Goal: Task Accomplishment & Management: Use online tool/utility

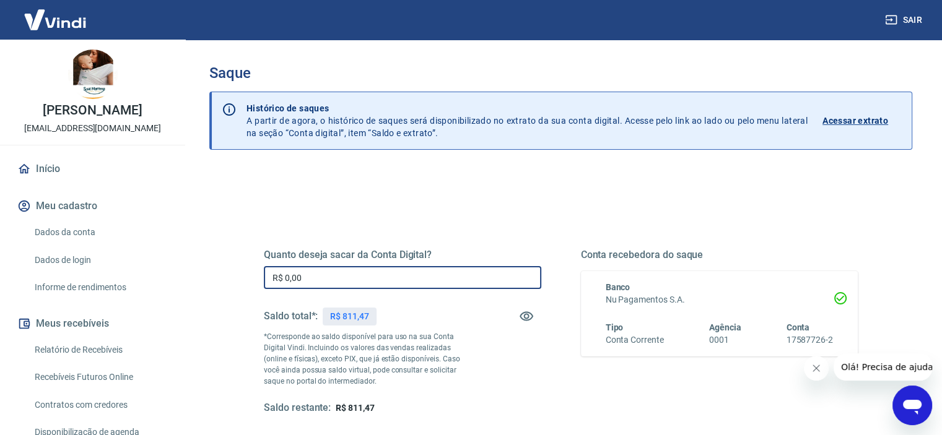
click at [320, 277] on input "R$ 0,00" at bounding box center [402, 277] width 277 height 23
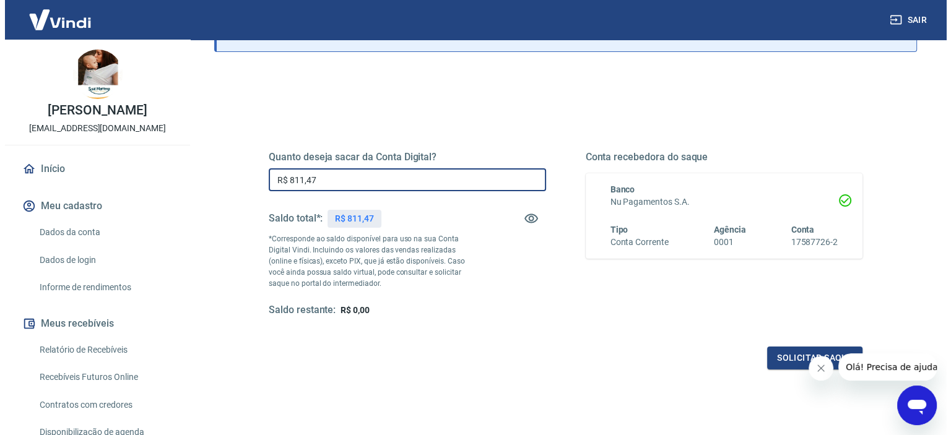
scroll to position [176, 0]
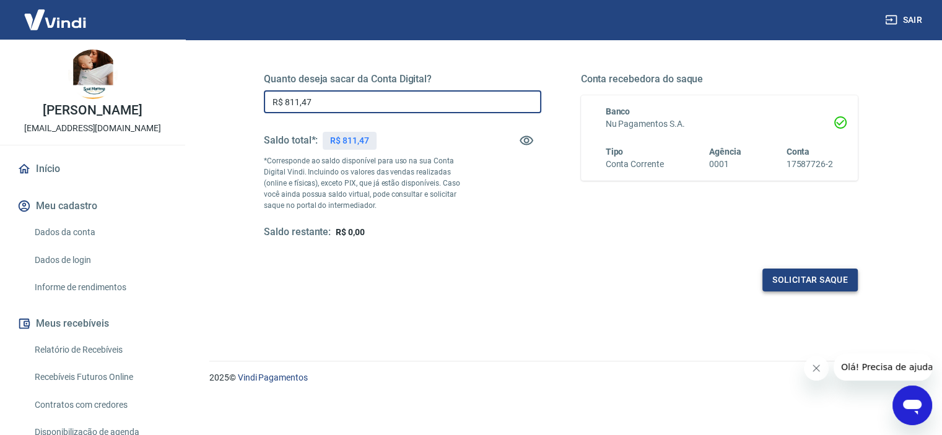
type input "R$ 811,47"
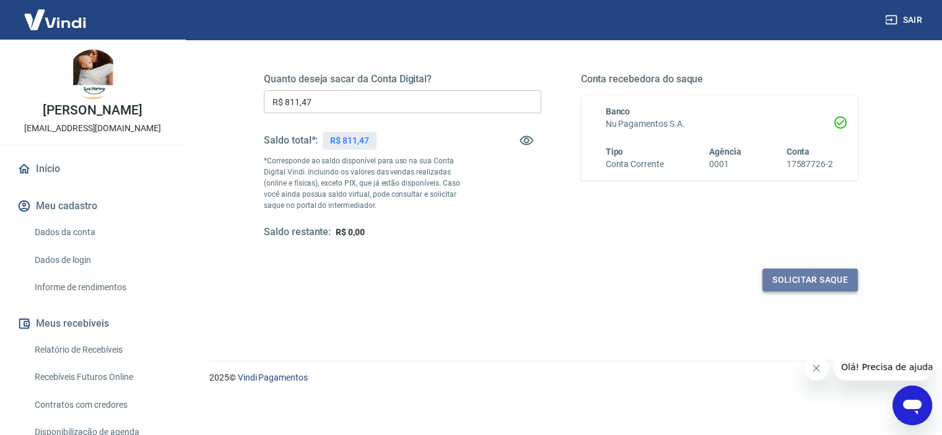
click at [814, 277] on button "Solicitar saque" at bounding box center [809, 280] width 95 height 23
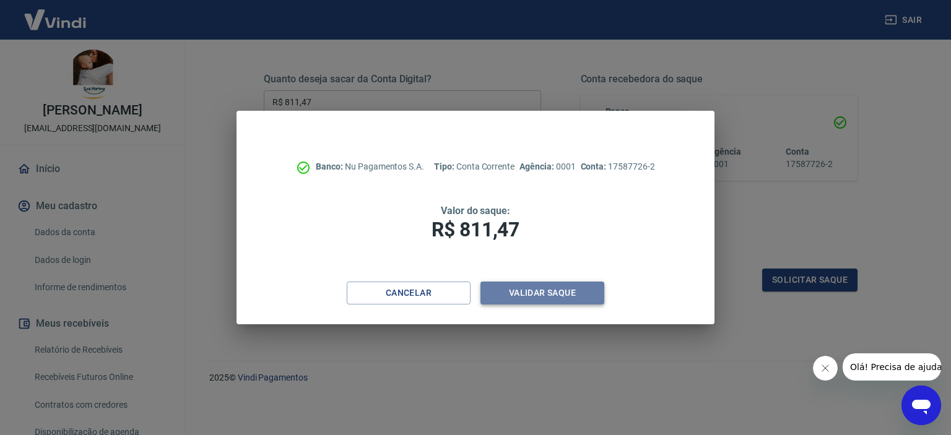
click at [516, 300] on button "Validar saque" at bounding box center [543, 293] width 124 height 23
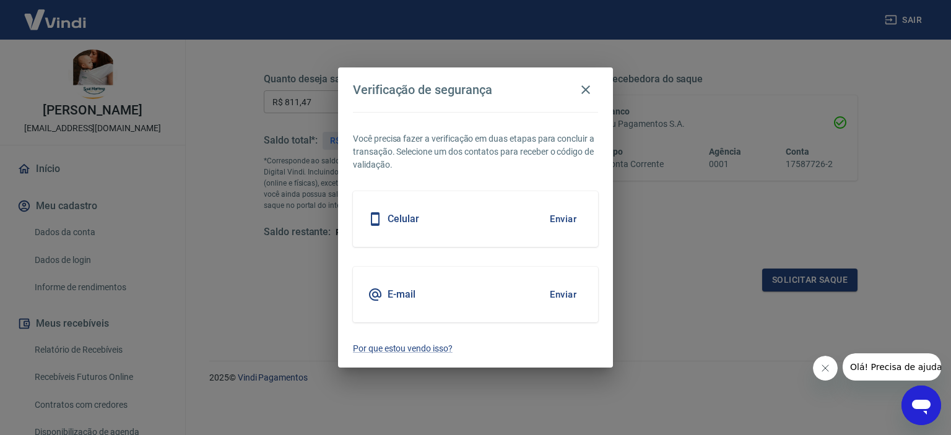
click at [472, 217] on div "Celular Enviar" at bounding box center [475, 219] width 245 height 56
click at [564, 219] on button "Enviar" at bounding box center [563, 219] width 40 height 26
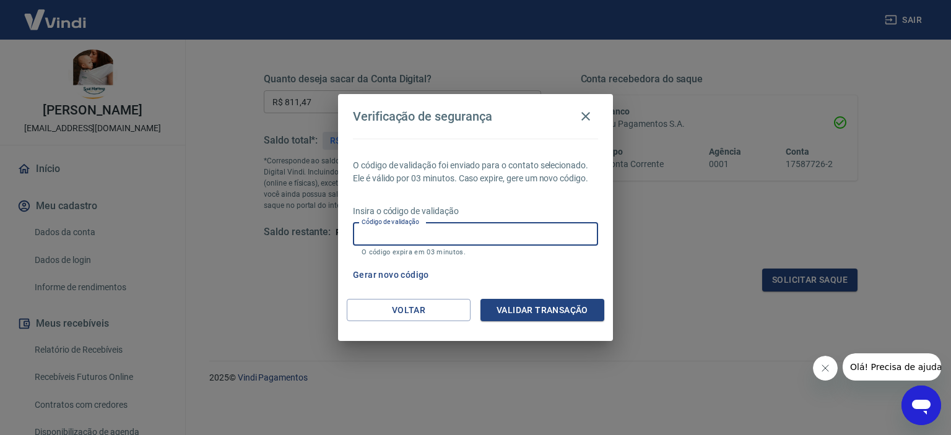
click at [465, 238] on input "Código de validação" at bounding box center [475, 234] width 245 height 23
type input "695197"
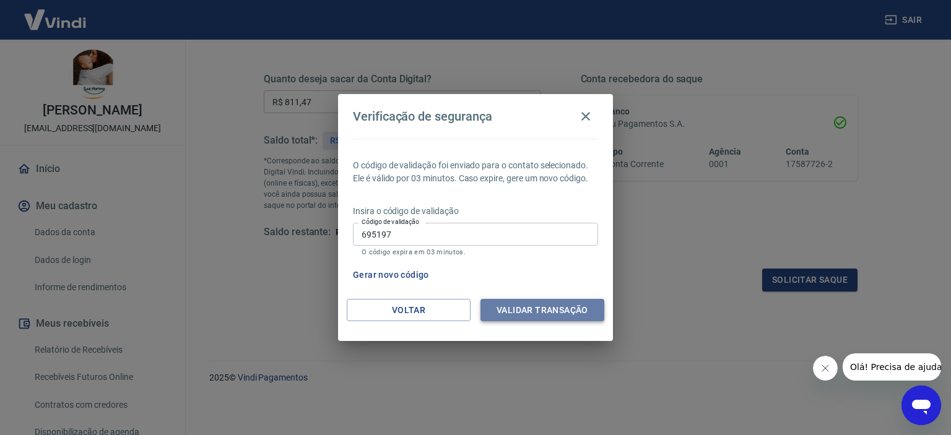
click at [541, 311] on button "Validar transação" at bounding box center [543, 310] width 124 height 23
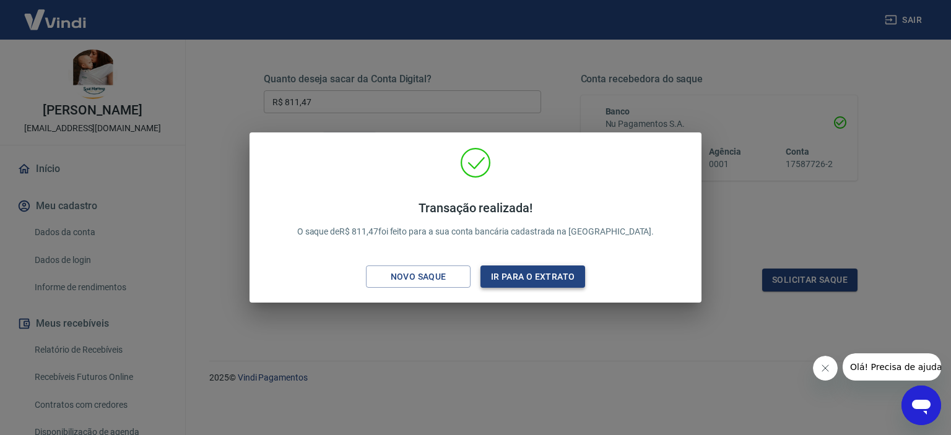
click at [513, 277] on button "Ir para o extrato" at bounding box center [533, 277] width 105 height 23
